Goal: Find specific page/section: Find specific page/section

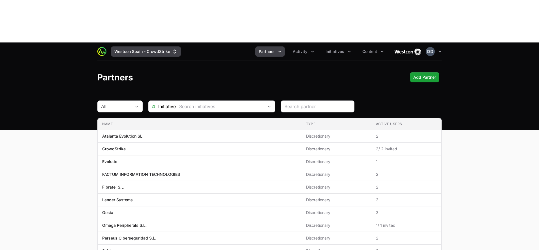
click at [173, 50] on icon "Supplier switch menu" at bounding box center [174, 52] width 2 height 4
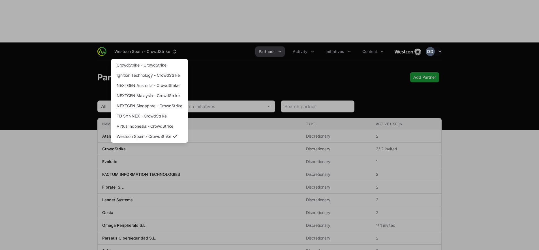
click at [243, 38] on div "Supplier switch menu" at bounding box center [269, 125] width 539 height 250
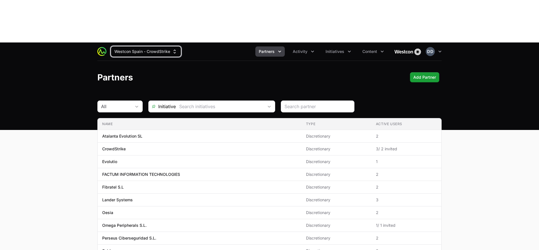
click at [273, 49] on span "Partners" at bounding box center [267, 52] width 16 height 6
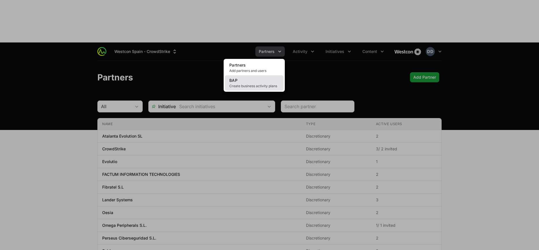
click at [247, 75] on link "BAP Create business activity plans" at bounding box center [254, 82] width 59 height 15
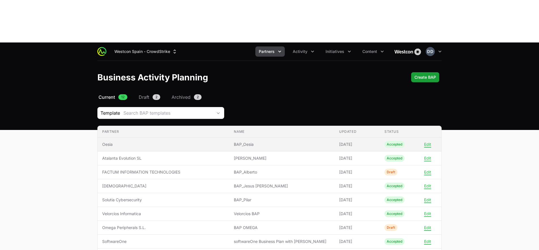
click at [120, 141] on span "Oesia" at bounding box center [163, 144] width 123 height 6
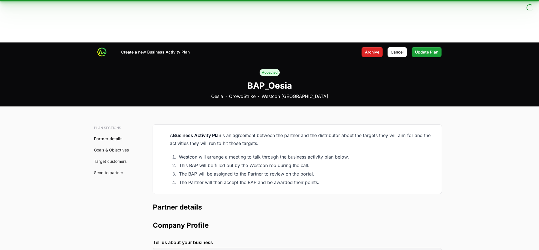
type input "[GEOGRAPHIC_DATA], Community of [GEOGRAPHIC_DATA], [GEOGRAPHIC_DATA]"
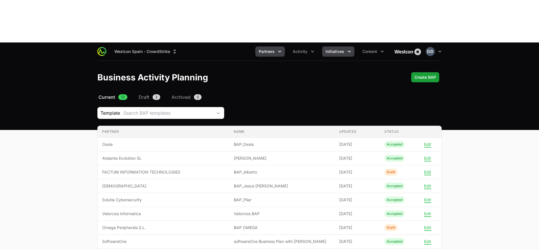
click at [346, 49] on icon "Initiatives menu" at bounding box center [349, 52] width 6 height 6
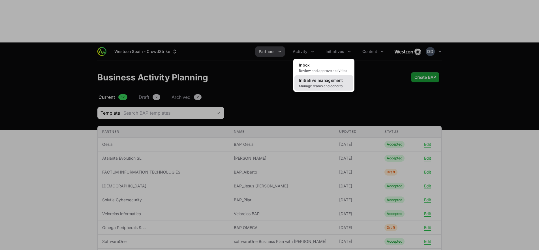
click at [316, 75] on link "Initiative management Manage teams and cohorts" at bounding box center [323, 82] width 59 height 15
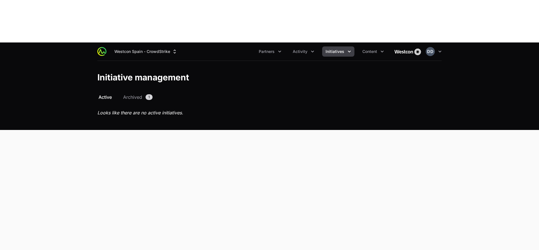
scroll to position [7, 0]
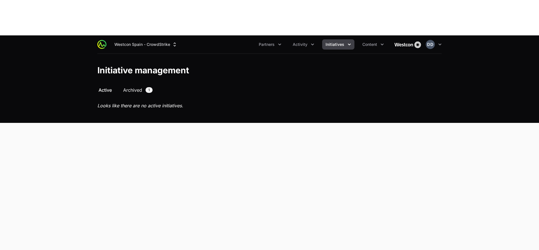
click at [130, 87] on span "Archived" at bounding box center [132, 90] width 19 height 7
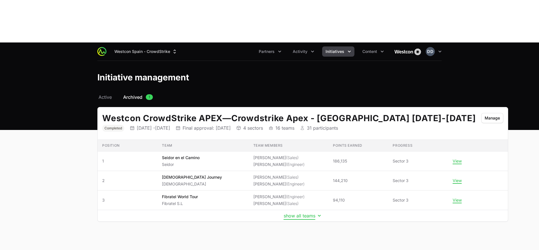
click at [284, 213] on button "show all teams" at bounding box center [303, 216] width 38 height 6
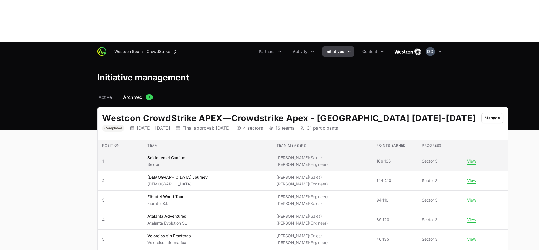
click at [467, 158] on button "View" at bounding box center [471, 160] width 9 height 5
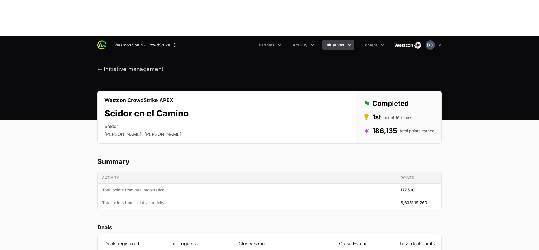
scroll to position [5, 0]
